Goal: Information Seeking & Learning: Learn about a topic

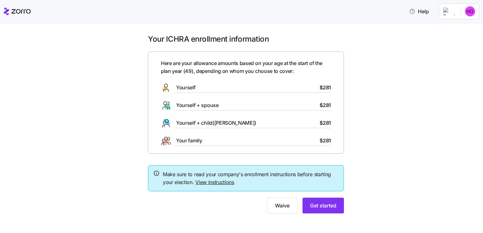
click at [189, 124] on span "Yourself + child([PERSON_NAME])" at bounding box center [216, 123] width 80 height 8
click at [330, 204] on span "Get started" at bounding box center [323, 206] width 26 height 8
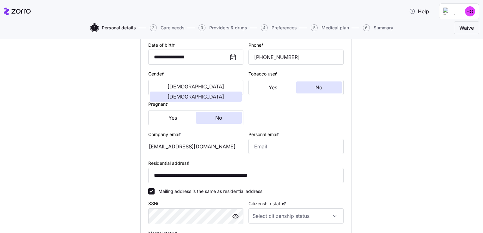
scroll to position [110, 0]
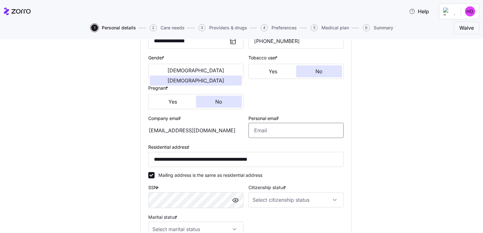
click at [303, 135] on input "Personal email *" at bounding box center [295, 130] width 95 height 15
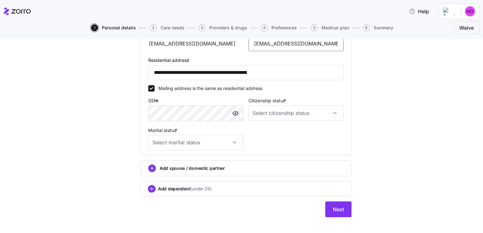
scroll to position [202, 0]
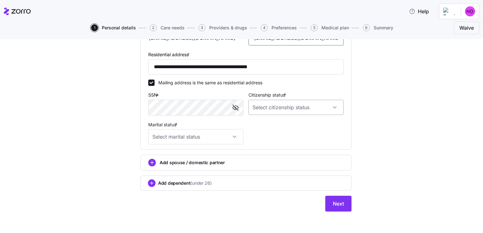
type input "[EMAIL_ADDRESS][DOMAIN_NAME]"
click at [334, 107] on input "Citizenship status *" at bounding box center [295, 107] width 95 height 15
click at [311, 128] on div "[DEMOGRAPHIC_DATA] citizen" at bounding box center [293, 125] width 90 height 13
type input "[DEMOGRAPHIC_DATA] citizen"
click at [232, 137] on input "Marital status *" at bounding box center [195, 136] width 95 height 15
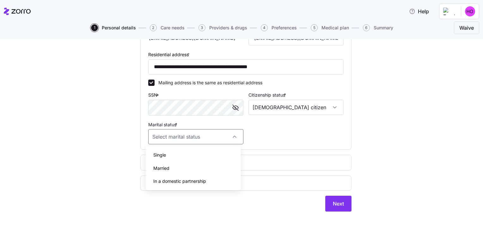
click at [196, 160] on div "Single" at bounding box center [193, 155] width 90 height 13
type input "Single"
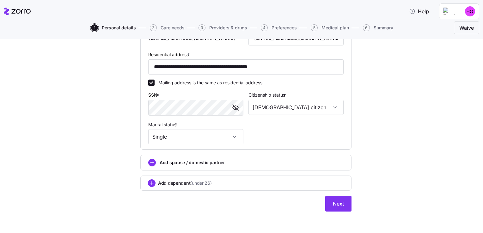
click at [198, 185] on span "(under 26)" at bounding box center [200, 183] width 21 height 6
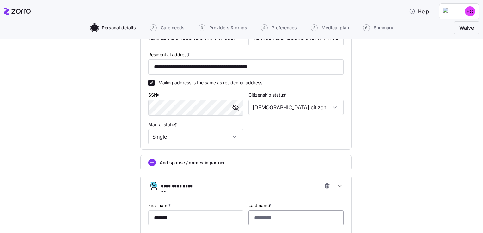
type input "*******"
click at [270, 219] on input "Last name *" at bounding box center [295, 217] width 95 height 15
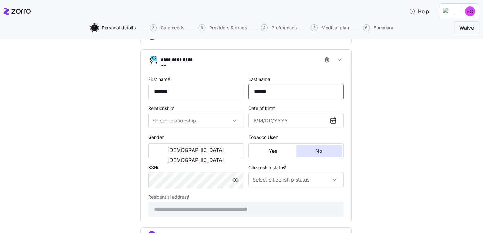
scroll to position [328, 0]
type input "******"
click at [205, 119] on input "Relationship *" at bounding box center [195, 121] width 95 height 15
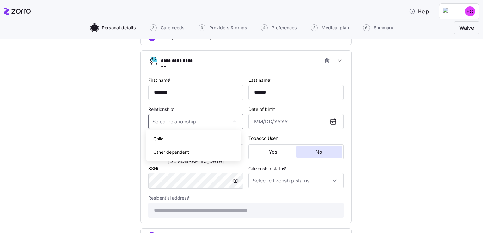
click at [194, 137] on div "Child" at bounding box center [193, 138] width 90 height 13
type input "Child"
click at [303, 118] on input "Date of birth *" at bounding box center [295, 121] width 95 height 15
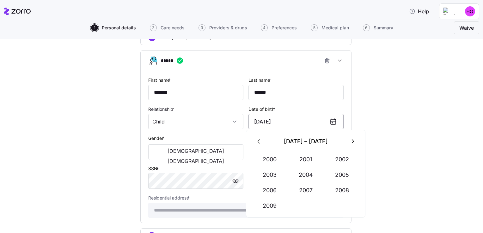
click at [266, 118] on input "[DATE]" at bounding box center [295, 121] width 95 height 15
type input "[DATE]"
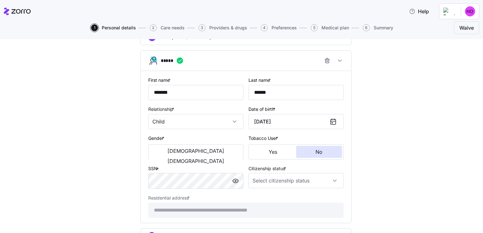
click at [169, 149] on span "[DEMOGRAPHIC_DATA]" at bounding box center [195, 151] width 57 height 5
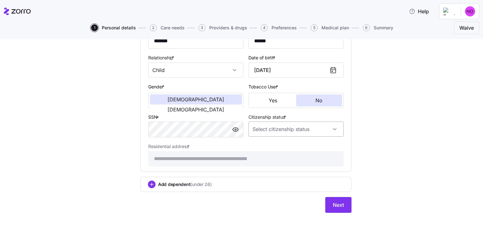
click at [331, 127] on input "Citizenship status *" at bounding box center [295, 129] width 95 height 15
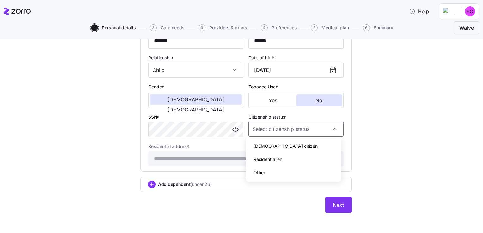
click at [308, 145] on div "[DEMOGRAPHIC_DATA] citizen" at bounding box center [293, 146] width 90 height 13
type input "[DEMOGRAPHIC_DATA] citizen"
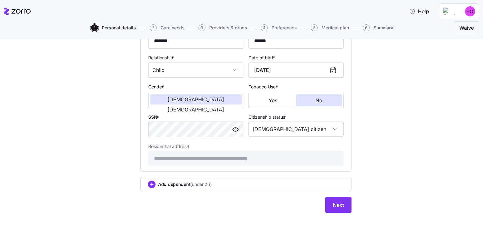
click at [339, 207] on button "Next" at bounding box center [338, 205] width 26 height 16
click at [343, 203] on button "Next" at bounding box center [338, 205] width 26 height 16
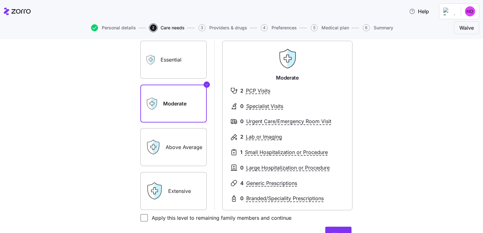
scroll to position [47, 0]
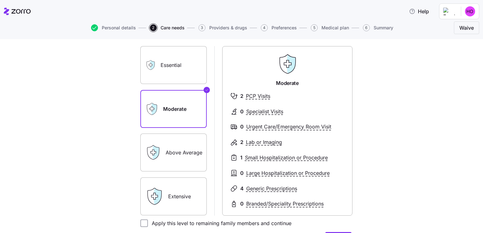
click at [190, 64] on label "Essential" at bounding box center [173, 65] width 66 height 38
click at [0, 0] on input "Essential" at bounding box center [0, 0] width 0 height 0
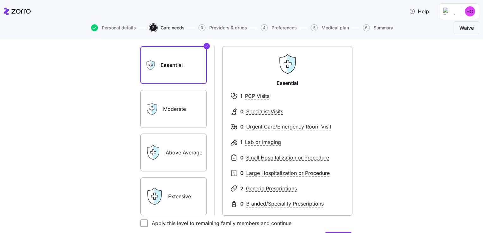
click at [170, 155] on label "Above Average" at bounding box center [173, 153] width 66 height 38
click at [0, 0] on input "Above Average" at bounding box center [0, 0] width 0 height 0
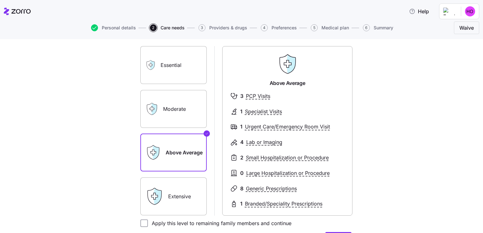
click at [169, 201] on label "Extensive" at bounding box center [173, 197] width 66 height 38
click at [0, 0] on input "Extensive" at bounding box center [0, 0] width 0 height 0
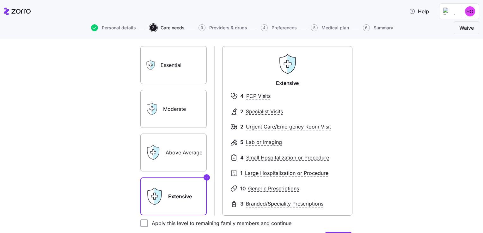
click at [168, 159] on label "Above Average" at bounding box center [173, 153] width 66 height 38
click at [0, 0] on input "Above Average" at bounding box center [0, 0] width 0 height 0
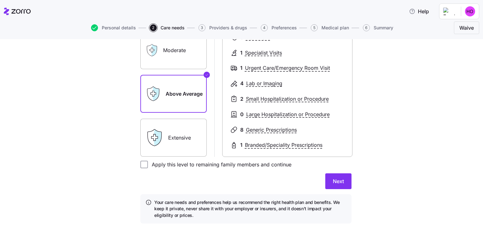
scroll to position [119, 0]
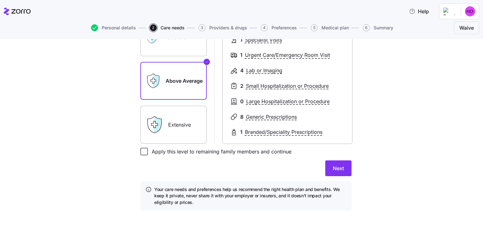
click at [144, 151] on input "Apply this level to remaining family members and continue" at bounding box center [144, 152] width 8 height 8
checkbox input "true"
click at [344, 166] on button "Next" at bounding box center [338, 169] width 26 height 16
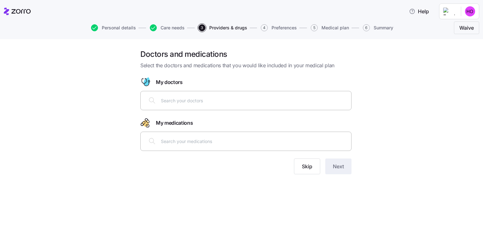
click at [240, 103] on input "text" at bounding box center [254, 100] width 186 height 7
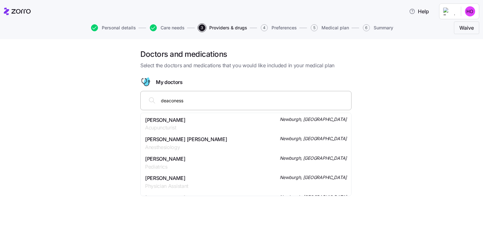
type input "deaconess"
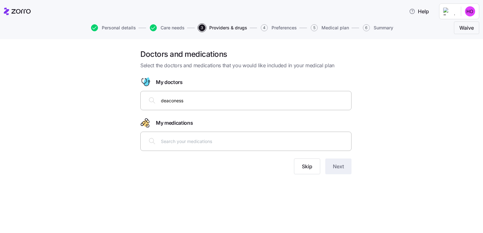
click at [388, 118] on div "Doctors and medications Select the doctors and medications that you would like …" at bounding box center [246, 115] width 456 height 133
click at [182, 147] on div at bounding box center [245, 141] width 203 height 15
click at [312, 165] on button "Skip" at bounding box center [307, 167] width 26 height 16
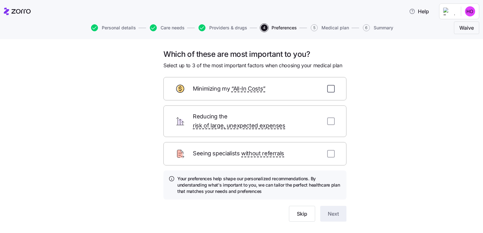
click at [329, 91] on input "checkbox" at bounding box center [331, 89] width 8 height 8
checkbox input "true"
click at [328, 118] on input "checkbox" at bounding box center [331, 122] width 8 height 8
checkbox input "true"
click at [330, 150] on input "checkbox" at bounding box center [331, 154] width 8 height 8
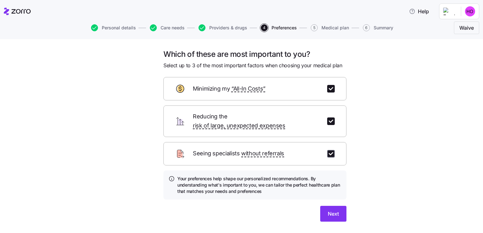
checkbox input "true"
click at [333, 210] on span "Next" at bounding box center [333, 214] width 11 height 8
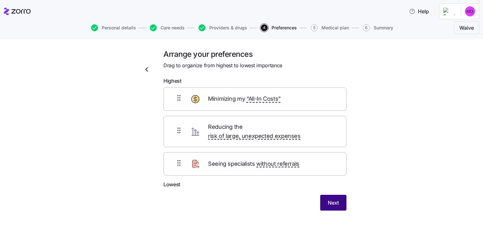
click at [335, 199] on span "Next" at bounding box center [333, 203] width 11 height 8
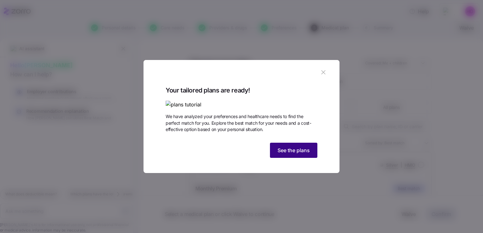
click at [306, 154] on span "See the plans" at bounding box center [293, 151] width 32 height 8
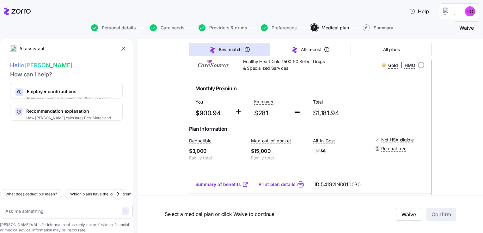
scroll to position [2316, 0]
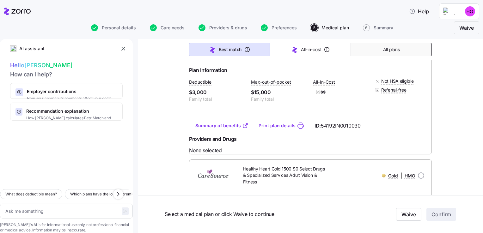
click at [384, 51] on span "All plans" at bounding box center [391, 49] width 16 height 6
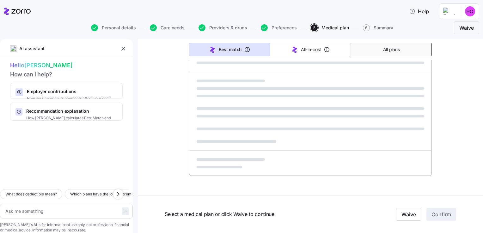
type textarea "x"
type input "Sorted by: Premium"
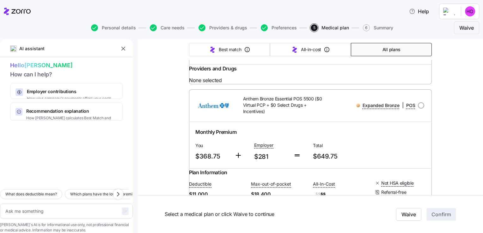
scroll to position [1831, 0]
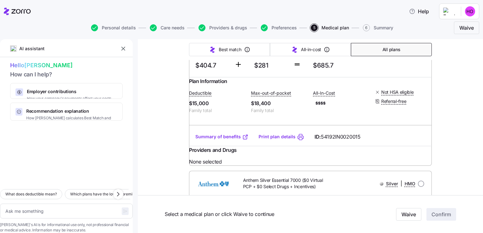
click at [384, 51] on span "All plans" at bounding box center [391, 49] width 18 height 6
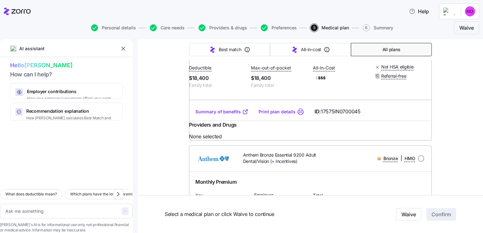
scroll to position [143, 0]
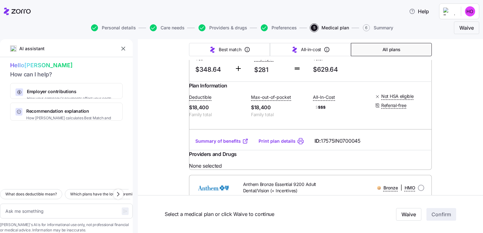
click at [229, 144] on link "Summary of benefits" at bounding box center [221, 141] width 53 height 6
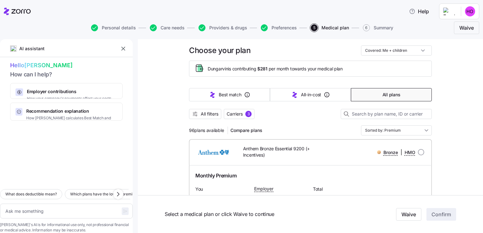
scroll to position [0, 0]
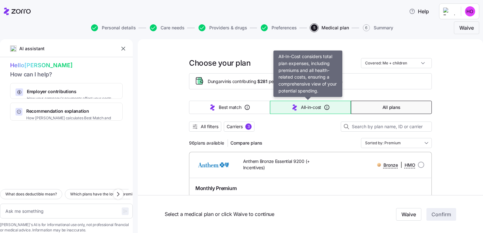
click at [315, 108] on span "All-in-cost" at bounding box center [311, 107] width 20 height 6
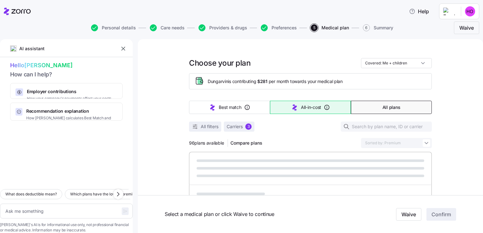
type textarea "x"
type input "Sorted by: All-in-cost"
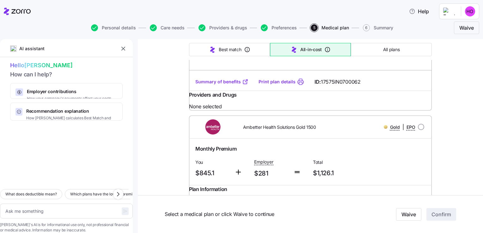
scroll to position [206, 0]
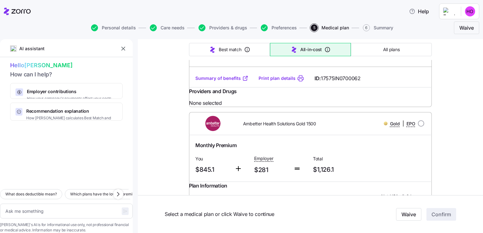
click at [231, 82] on link "Summary of benefits" at bounding box center [221, 78] width 53 height 6
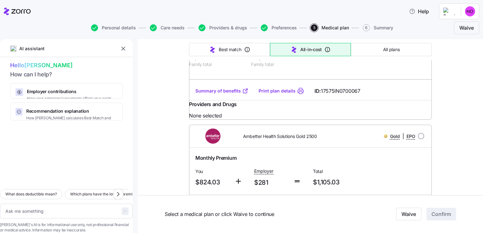
scroll to position [864, 0]
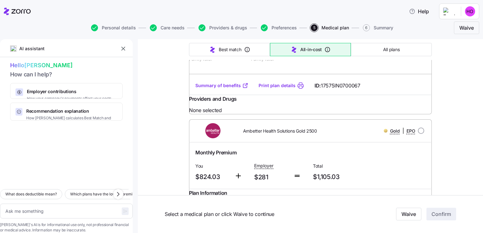
click at [231, 89] on link "Summary of benefits" at bounding box center [221, 85] width 53 height 6
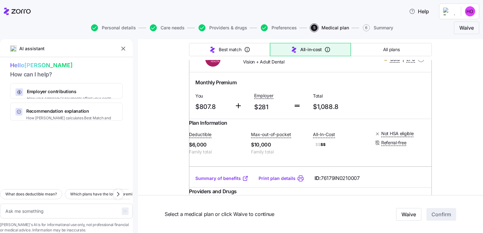
scroll to position [3266, 0]
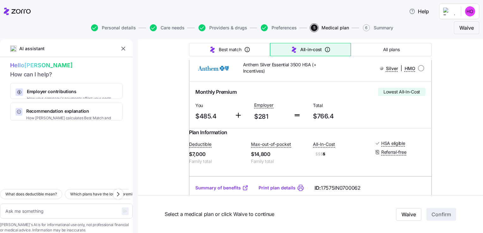
scroll to position [122, 0]
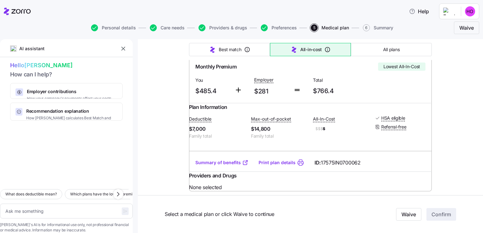
click at [233, 166] on link "Summary of benefits" at bounding box center [221, 163] width 53 height 6
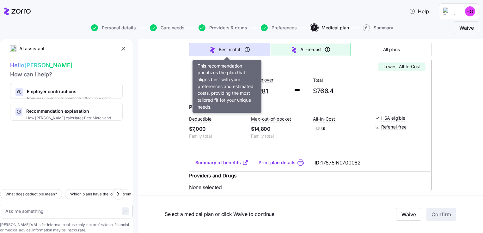
click at [227, 54] on button "Best match" at bounding box center [229, 49] width 81 height 13
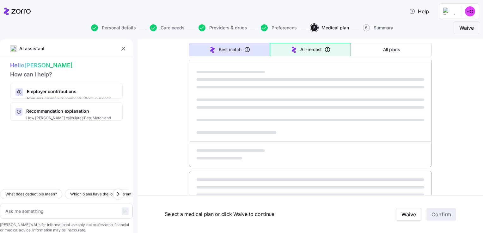
type textarea "x"
type input "Sorted by: Best match"
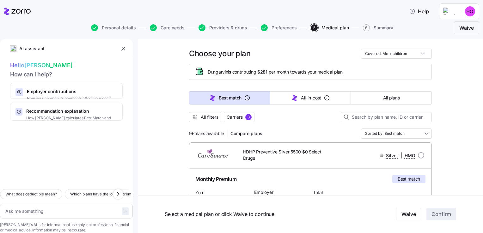
scroll to position [0, 0]
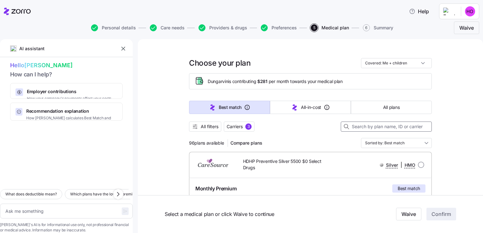
click at [398, 127] on input at bounding box center [386, 127] width 91 height 10
type textarea "x"
type input "a"
type textarea "x"
type input "ant"
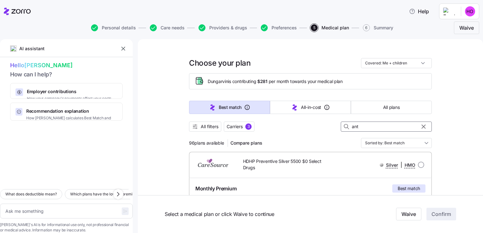
type textarea "x"
type input "anth"
type textarea "x"
type input "anthe"
type textarea "x"
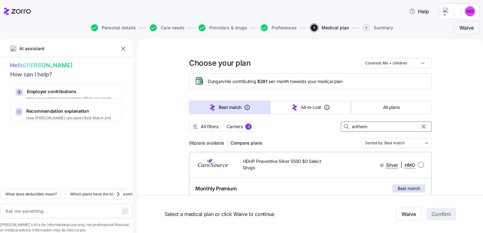
type input "anthem"
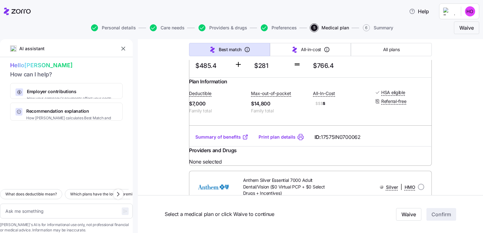
scroll to position [655, 0]
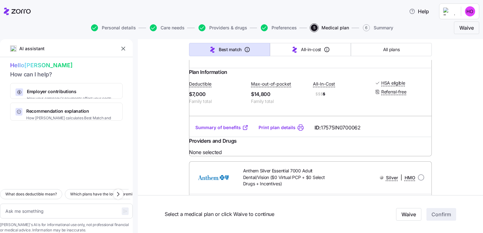
click at [225, 131] on link "Summary of benefits" at bounding box center [221, 128] width 53 height 6
click at [398, 49] on button "All plans" at bounding box center [391, 49] width 81 height 13
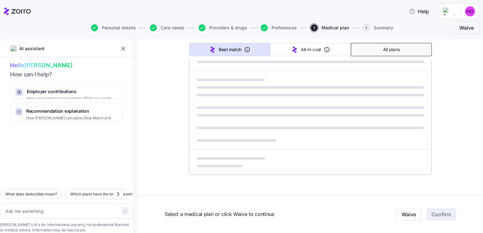
scroll to position [395, 0]
type textarea "x"
type input "Sorted by: Premium"
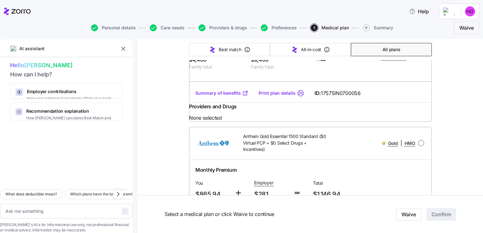
scroll to position [0, 0]
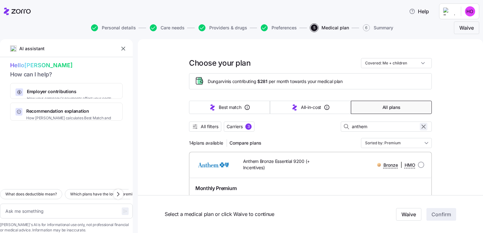
click at [422, 125] on icon "button" at bounding box center [423, 126] width 3 height 3
type textarea "x"
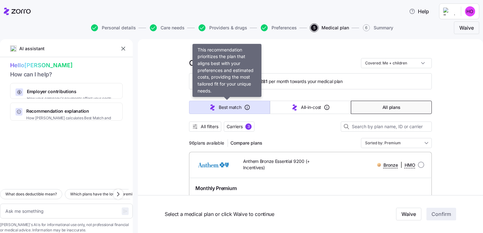
click at [233, 107] on span "Best match" at bounding box center [230, 107] width 22 height 6
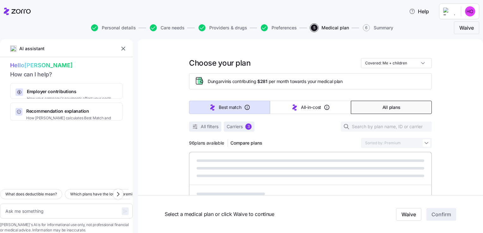
type textarea "x"
type input "Sorted by: Best match"
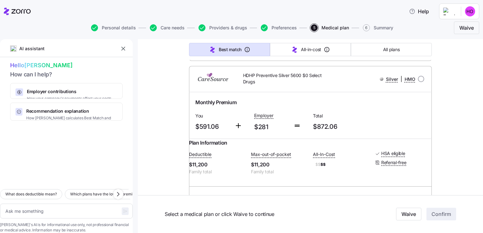
scroll to position [299, 0]
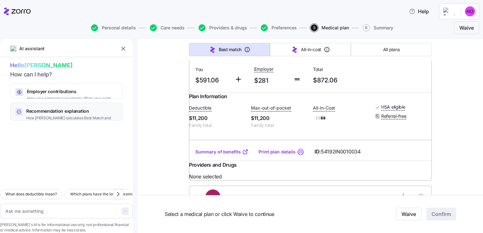
click at [97, 106] on div "Recommendation explanation How [PERSON_NAME] calculates Best Match and All-In-C…" at bounding box center [66, 112] width 113 height 18
type textarea "x"
type textarea "Can you explain how [PERSON_NAME] calculates the Best Match and Lowest All-In-C…"
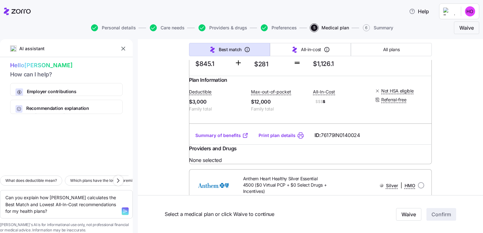
scroll to position [2692, 0]
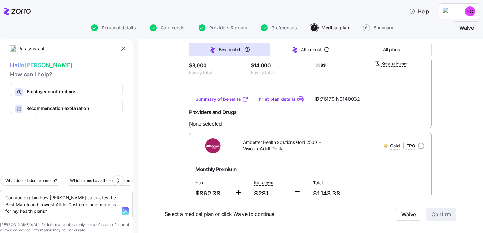
type textarea "x"
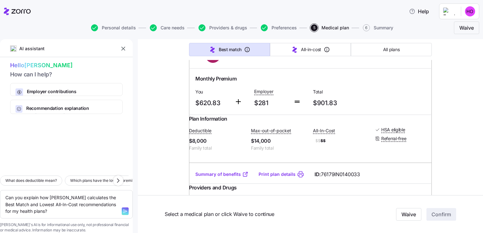
scroll to position [3303, 0]
